Goal: Task Accomplishment & Management: Use online tool/utility

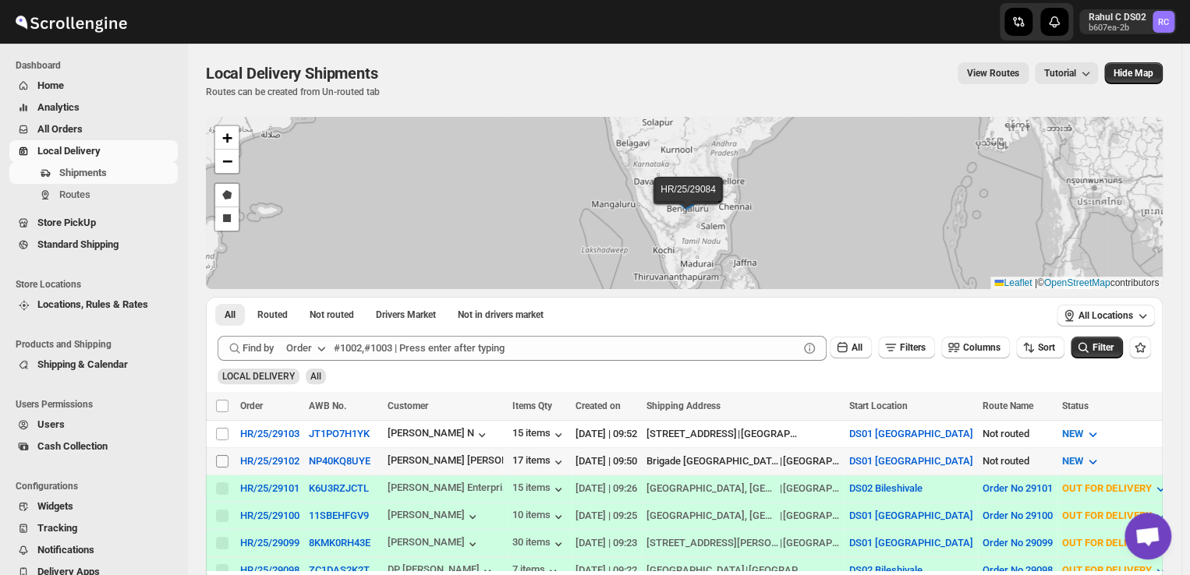
click at [221, 458] on input "Select shipment" at bounding box center [222, 461] width 12 height 12
checkbox input "true"
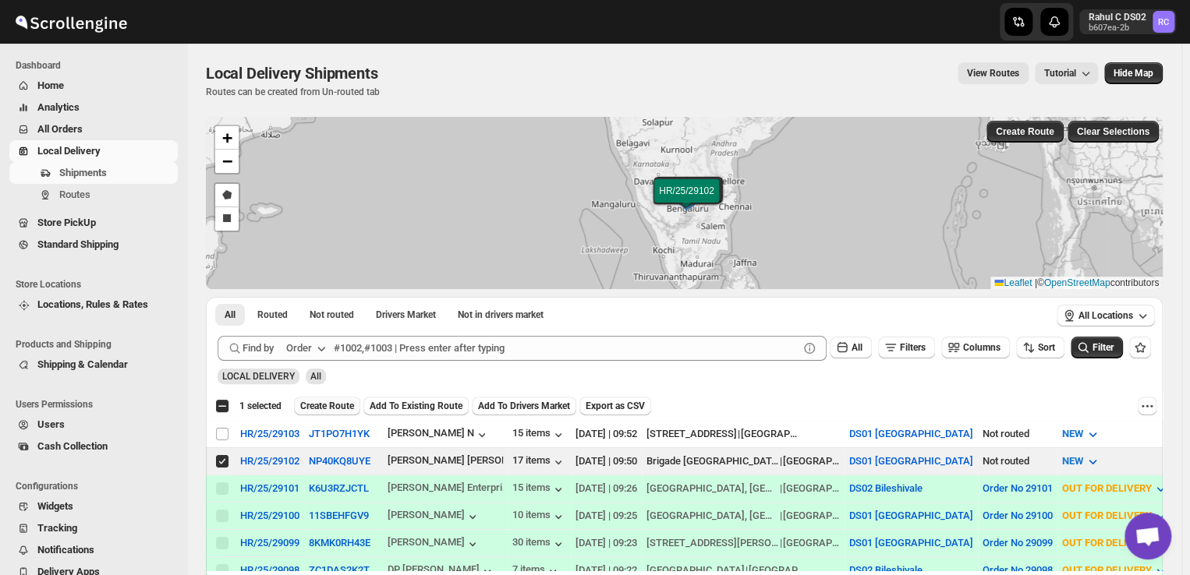
click at [328, 409] on span "Create Route" at bounding box center [327, 406] width 54 height 12
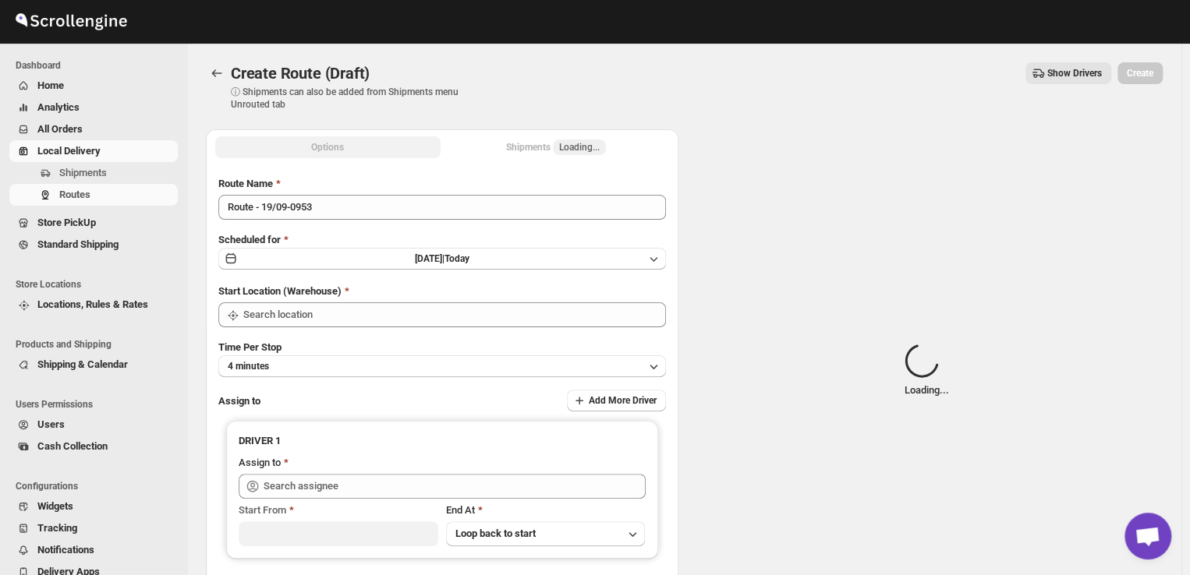
type input "DS01 [GEOGRAPHIC_DATA]"
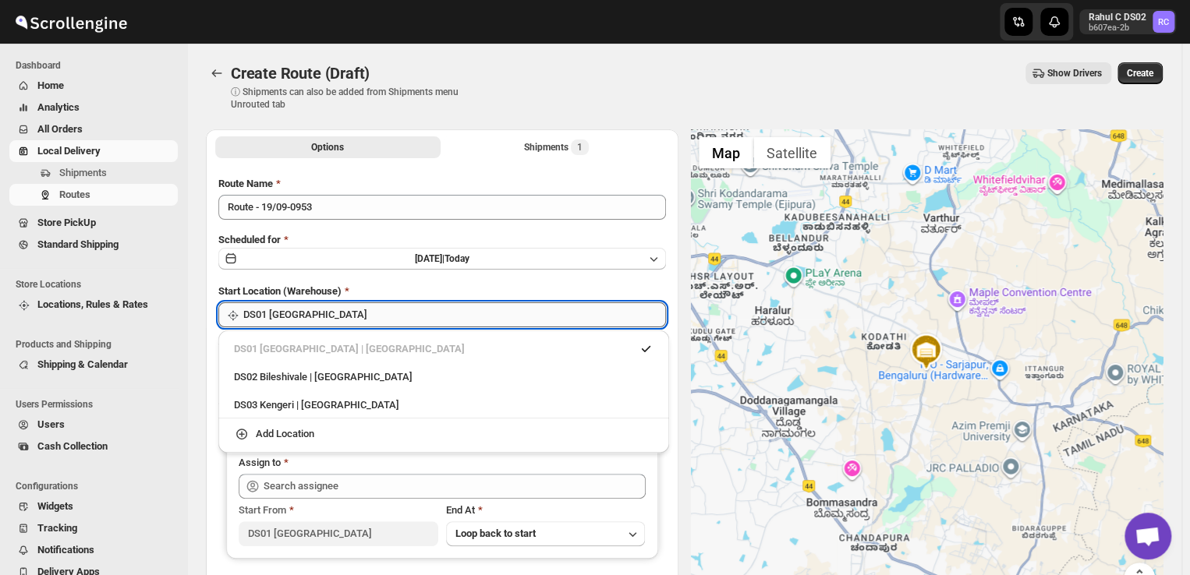
click at [330, 318] on input "DS01 [GEOGRAPHIC_DATA]" at bounding box center [454, 314] width 423 height 25
click at [268, 406] on div "DS03 Kengeri | Bengaluru" at bounding box center [443, 406] width 419 height 16
type input "DS03 Kengeri"
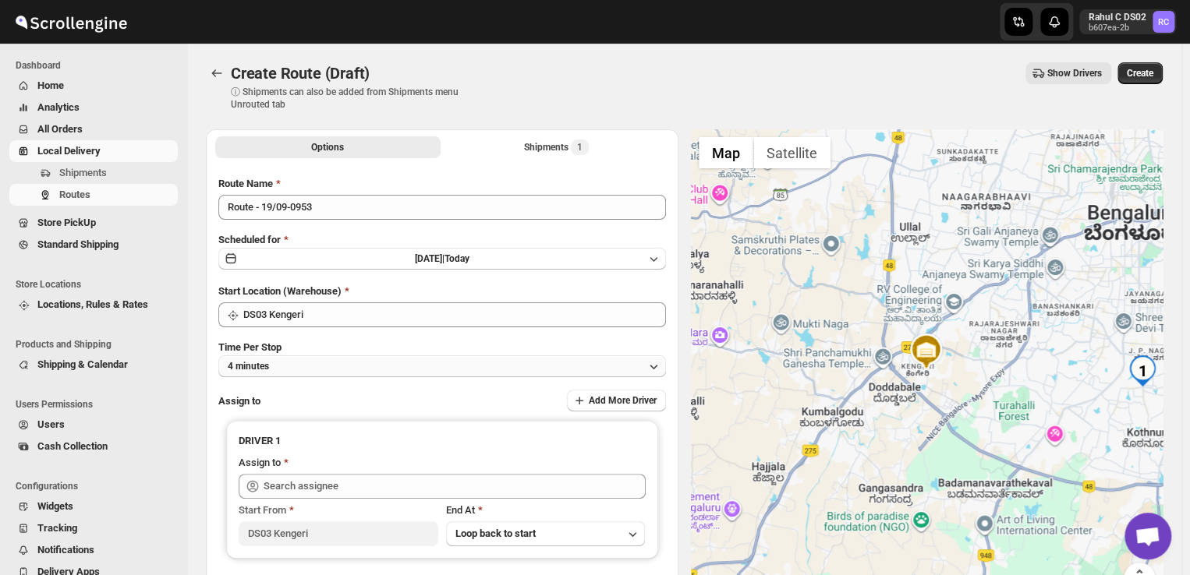
click at [303, 366] on button "4 minutes" at bounding box center [441, 366] width 447 height 22
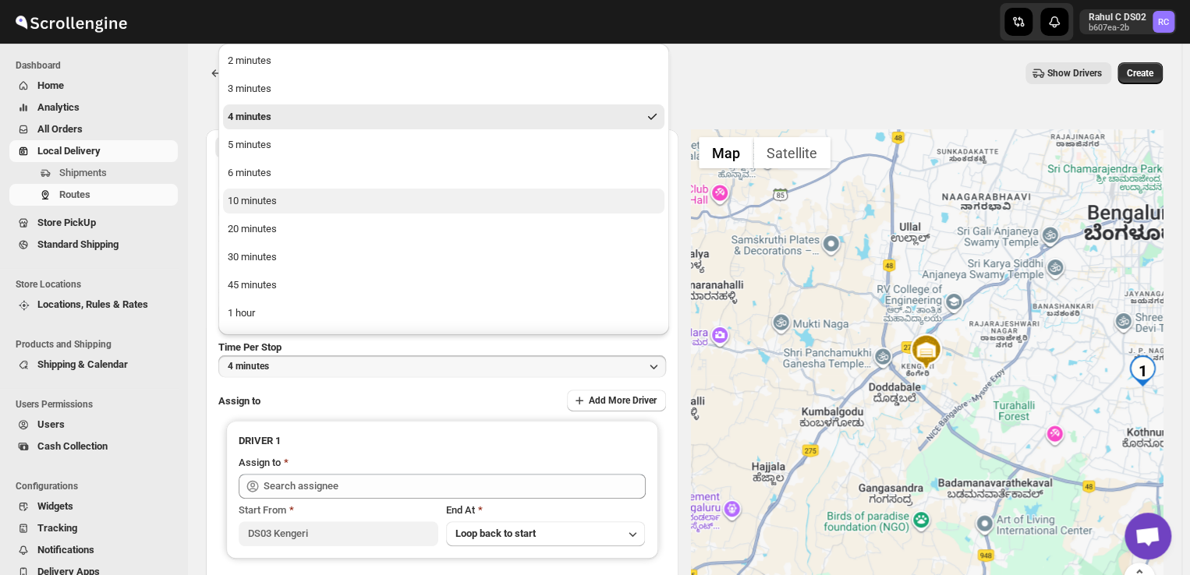
click at [289, 206] on button "10 minutes" at bounding box center [443, 201] width 441 height 25
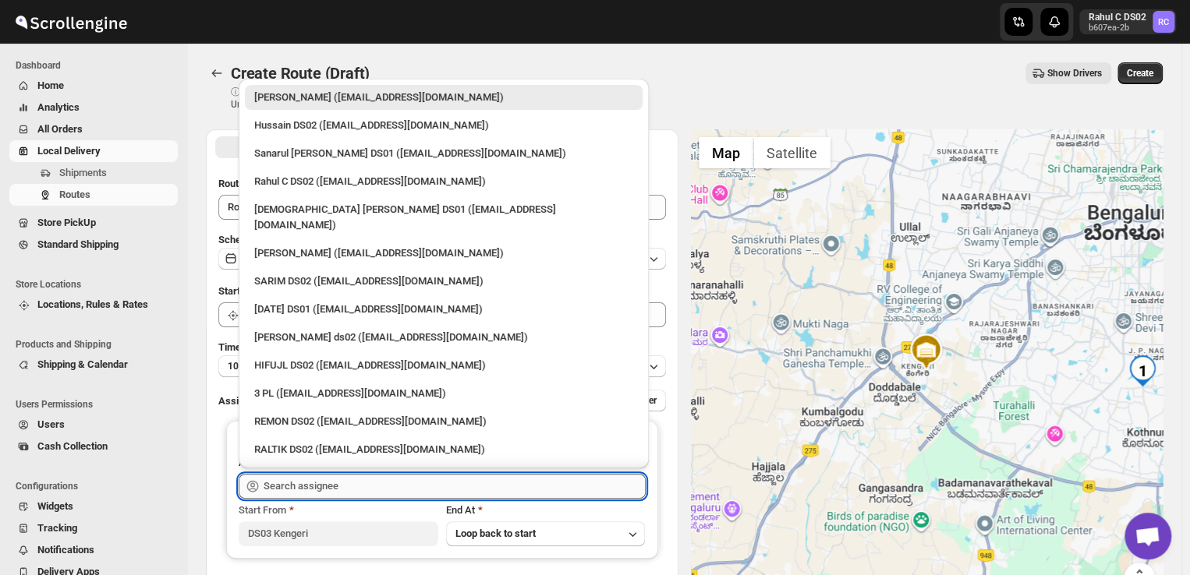
click at [337, 485] on input "text" at bounding box center [454, 486] width 382 height 25
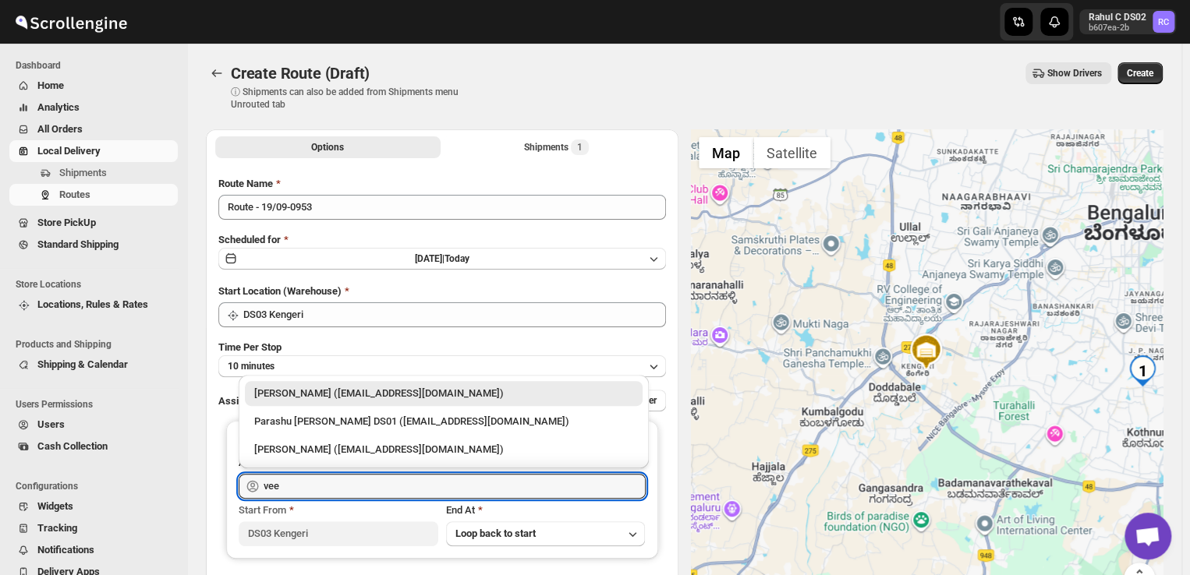
click at [393, 398] on div "Veera Kesavan (xagos20938@boxmach.com)" at bounding box center [443, 394] width 379 height 16
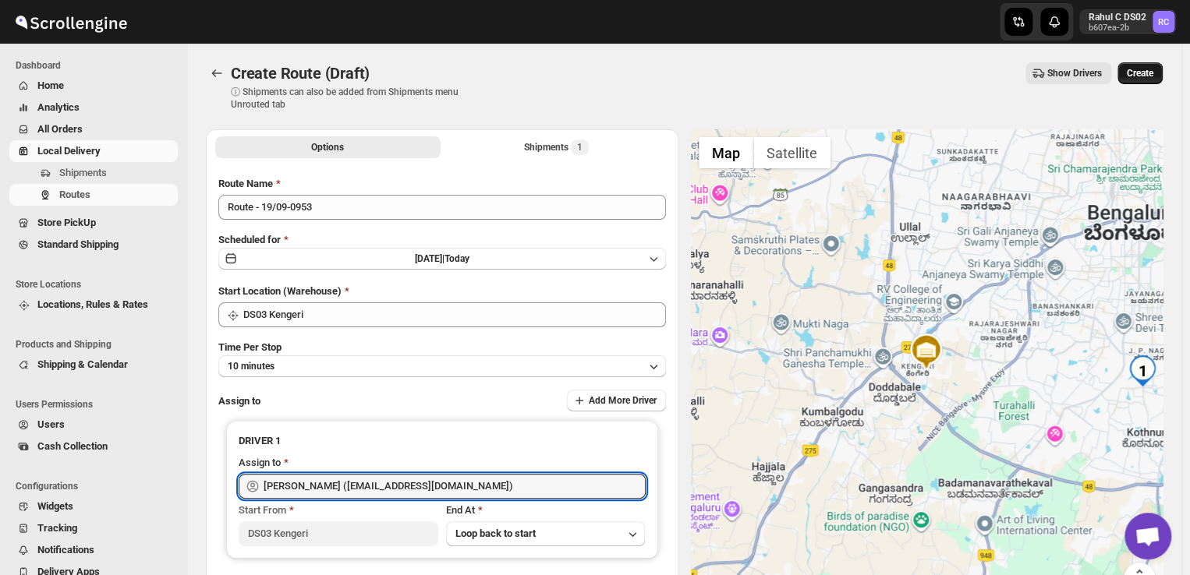
type input "Veera Kesavan (xagos20938@boxmach.com)"
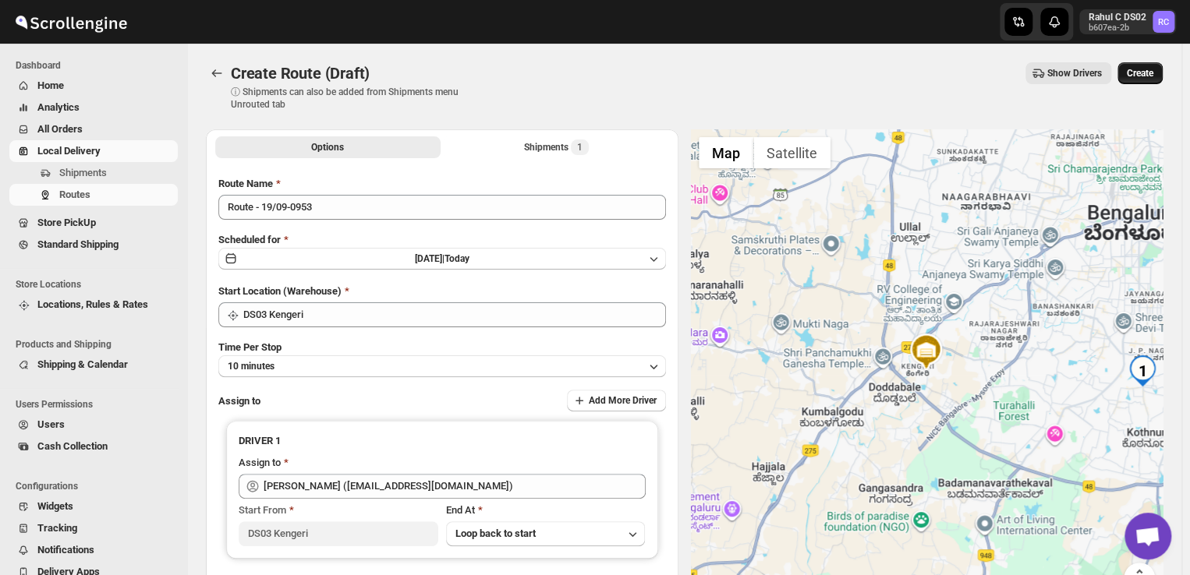
click at [1143, 71] on span "Create" at bounding box center [1139, 73] width 27 height 12
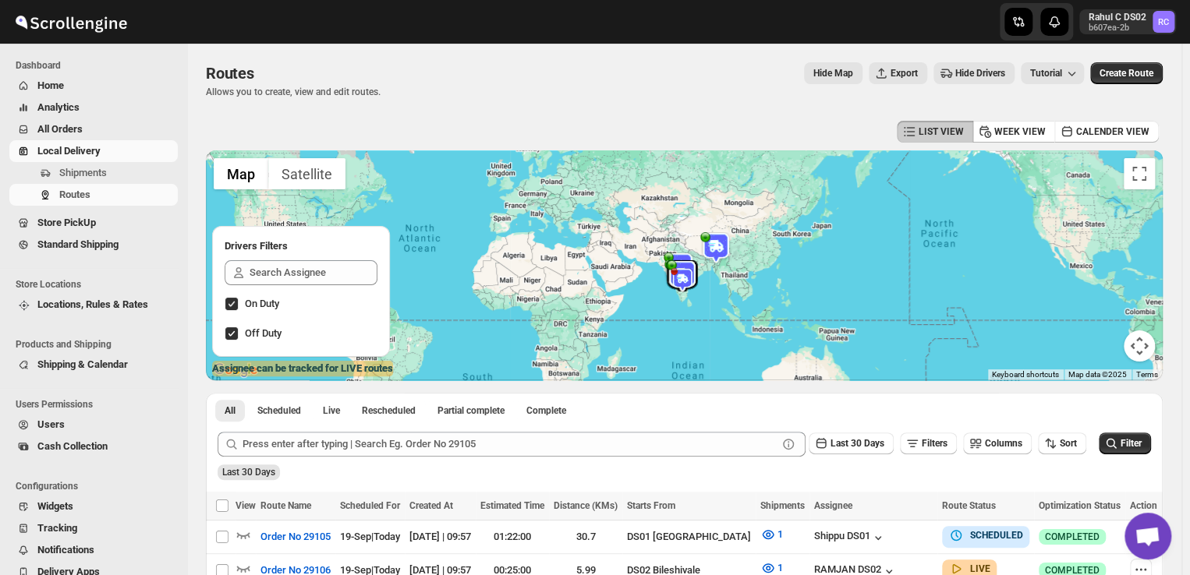
scroll to position [103, 0]
